Goal: Task Accomplishment & Management: Use online tool/utility

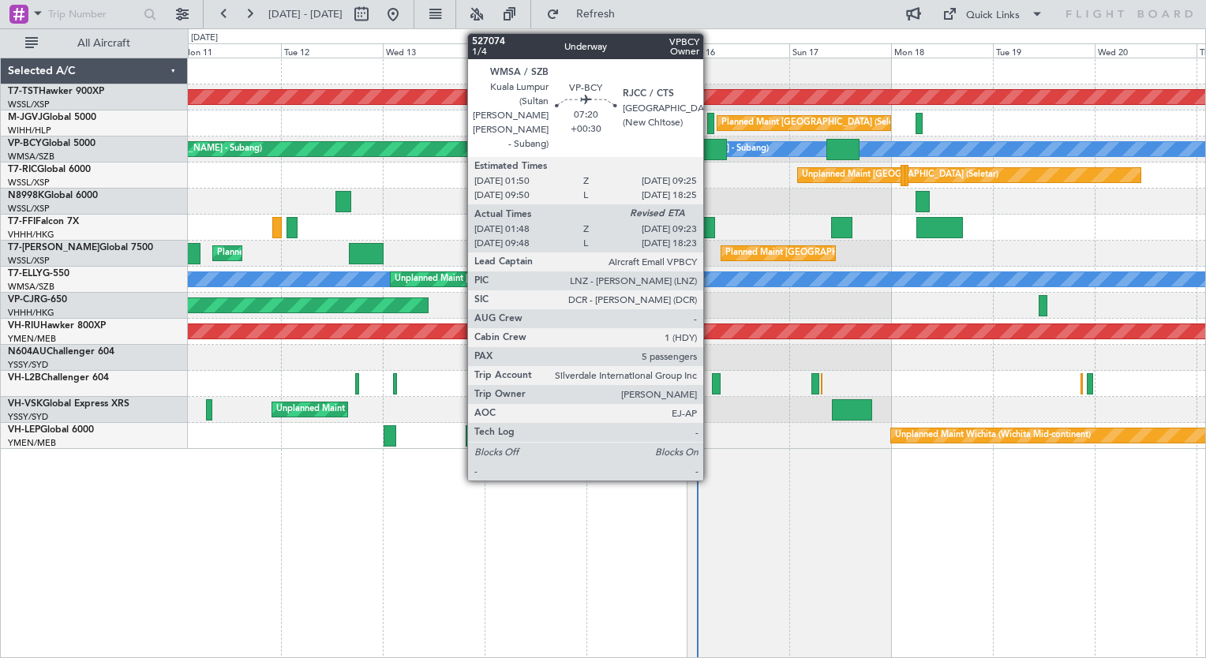
click at [711, 151] on div at bounding box center [711, 149] width 32 height 21
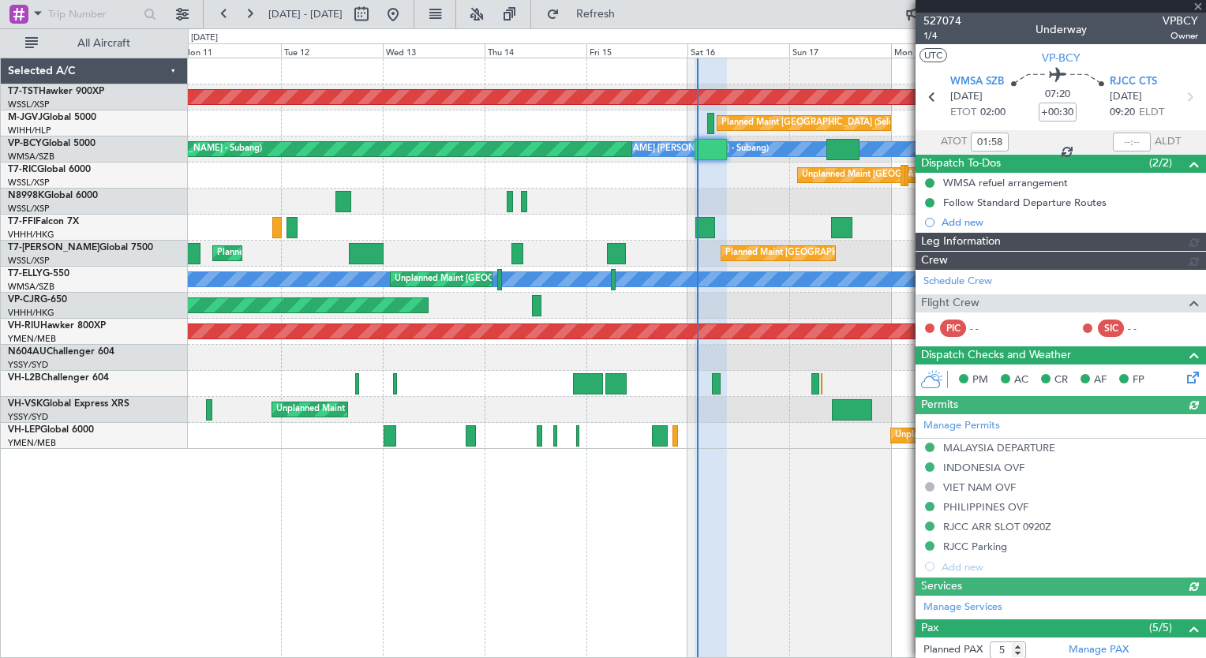
type input "[PERSON_NAME] (EYU)"
type input "A0088"
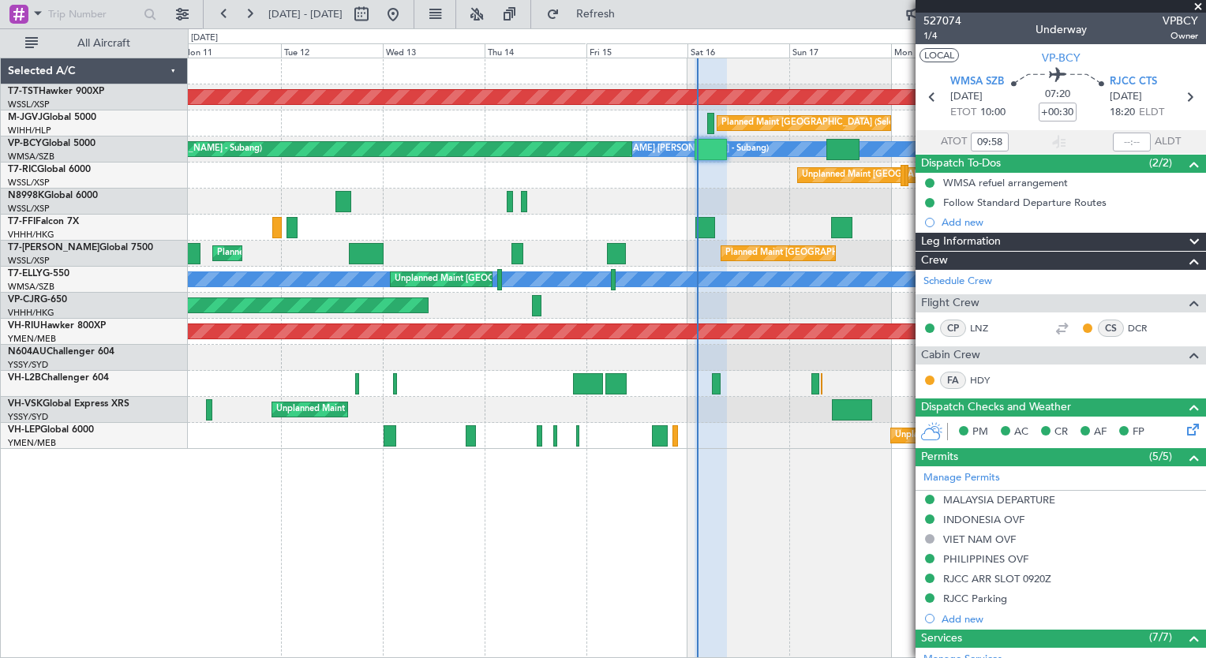
type input "01:58"
